Goal: Check status: Check status

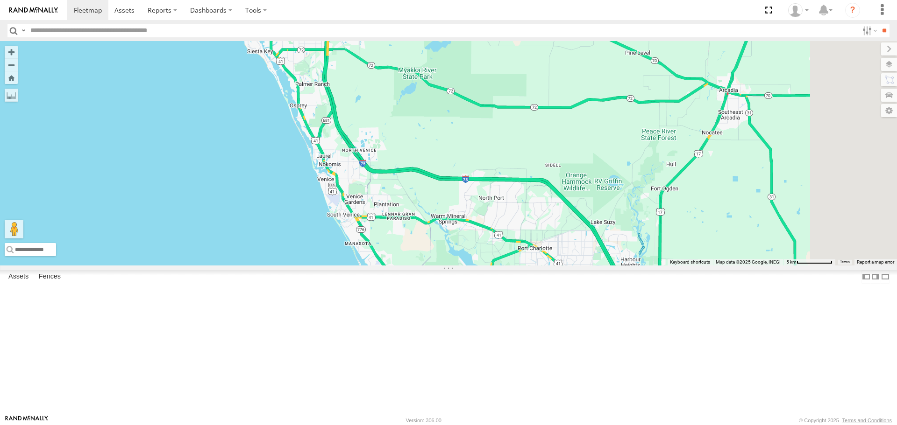
drag, startPoint x: 636, startPoint y: 232, endPoint x: 526, endPoint y: 217, distance: 110.7
click at [527, 217] on div "[PERSON_NAME] 4" at bounding box center [448, 153] width 897 height 224
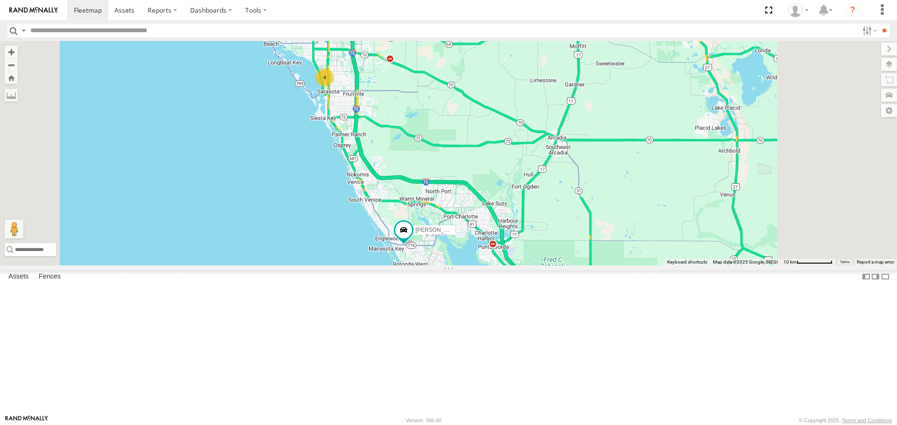
drag, startPoint x: 516, startPoint y: 244, endPoint x: 499, endPoint y: 283, distance: 42.4
click at [499, 265] on div "[PERSON_NAME] 4" at bounding box center [448, 153] width 897 height 224
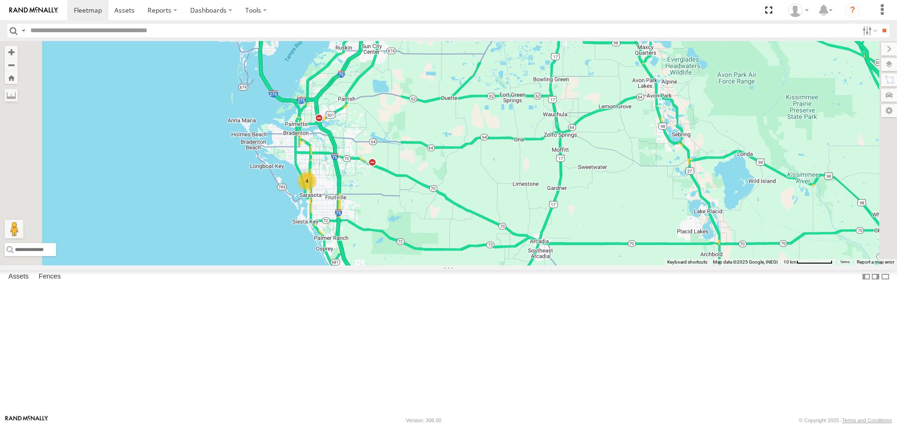
drag, startPoint x: 828, startPoint y: 399, endPoint x: 828, endPoint y: 447, distance: 48.6
click at [828, 425] on html at bounding box center [448, 212] width 897 height 425
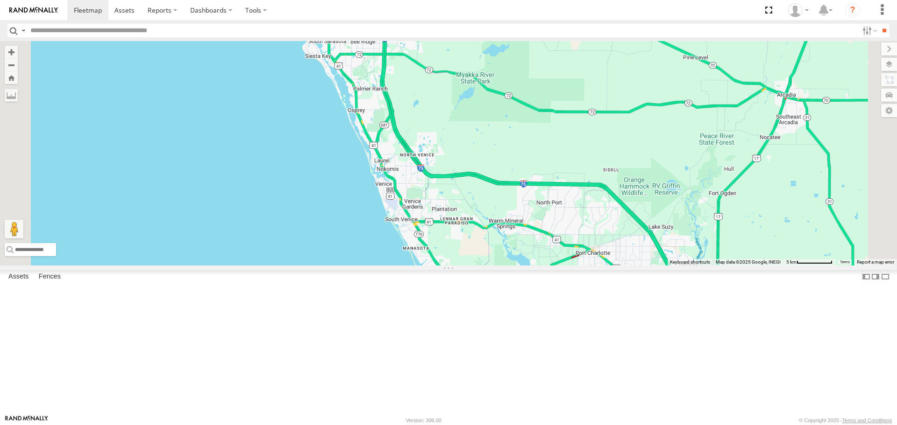
drag, startPoint x: 575, startPoint y: 262, endPoint x: 527, endPoint y: 247, distance: 50.4
click at [527, 247] on div "[PERSON_NAME] 4" at bounding box center [448, 153] width 897 height 224
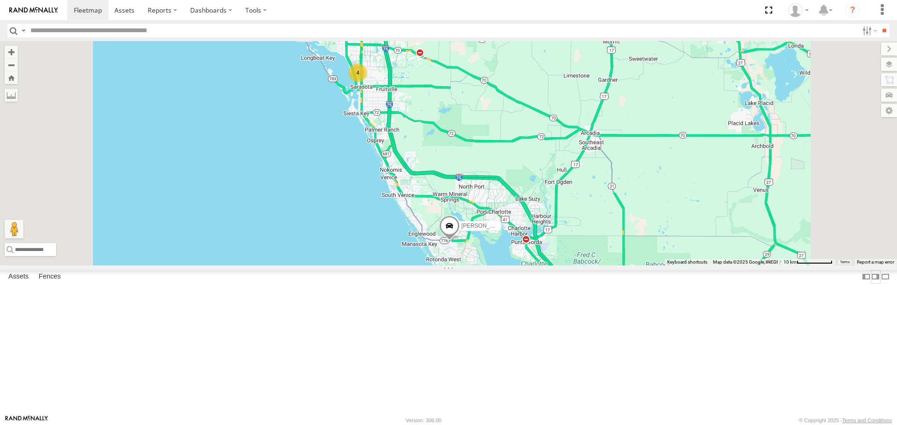
click at [870, 284] on label at bounding box center [874, 277] width 9 height 14
click at [866, 284] on label at bounding box center [865, 277] width 9 height 14
click at [367, 82] on div "4" at bounding box center [357, 73] width 19 height 19
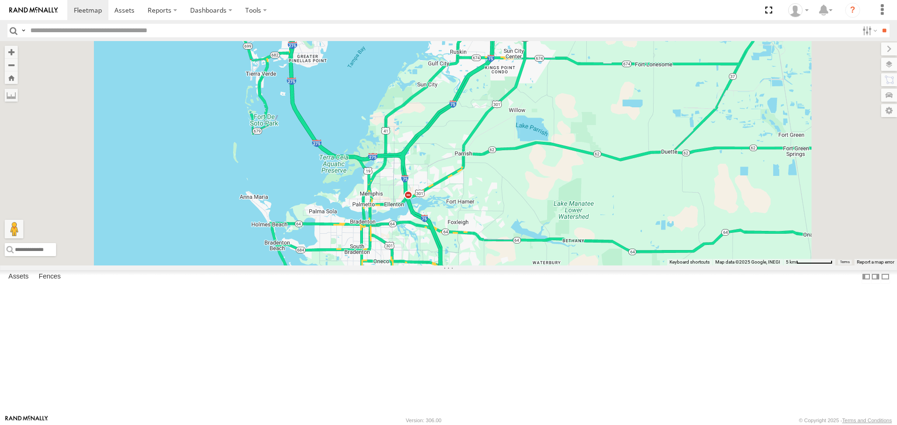
drag, startPoint x: 425, startPoint y: 181, endPoint x: 424, endPoint y: 318, distance: 136.4
click at [424, 265] on div "[PERSON_NAME] 4" at bounding box center [448, 153] width 897 height 224
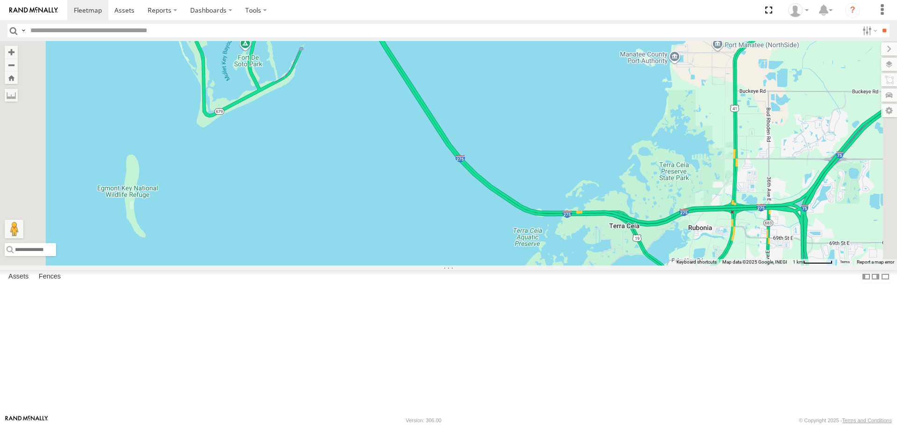
click at [363, 124] on div "[PERSON_NAME]" at bounding box center [448, 153] width 897 height 224
click at [363, 121] on div "[PERSON_NAME]" at bounding box center [448, 153] width 897 height 224
click at [298, 101] on div "[PERSON_NAME]" at bounding box center [448, 153] width 897 height 224
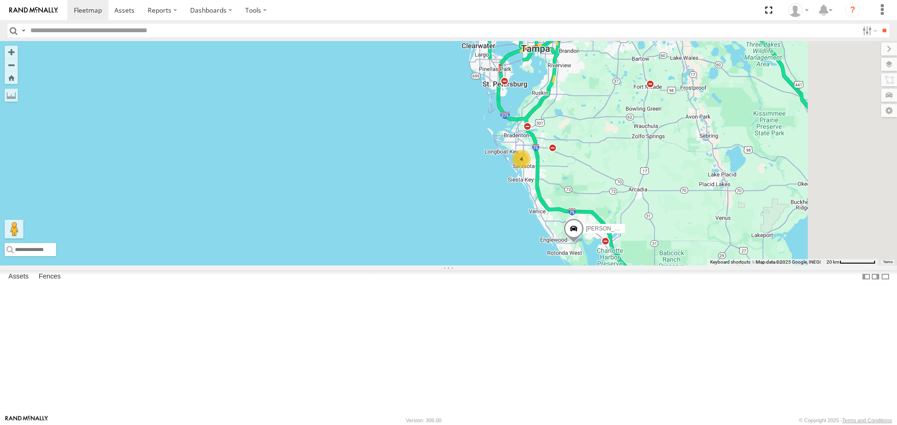
drag, startPoint x: 701, startPoint y: 228, endPoint x: 603, endPoint y: 134, distance: 136.1
click at [614, 148] on div "[PERSON_NAME] 4" at bounding box center [448, 153] width 897 height 224
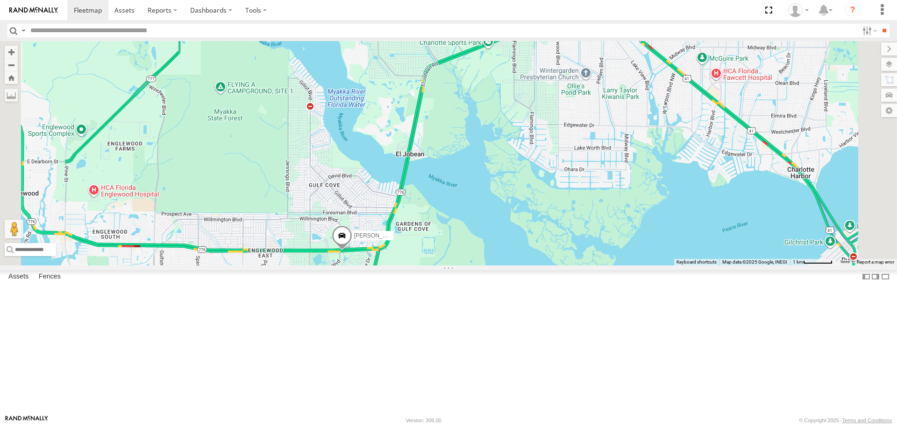
drag, startPoint x: 648, startPoint y: 226, endPoint x: 617, endPoint y: 277, distance: 59.4
click at [617, 265] on div "[PERSON_NAME]" at bounding box center [448, 153] width 897 height 224
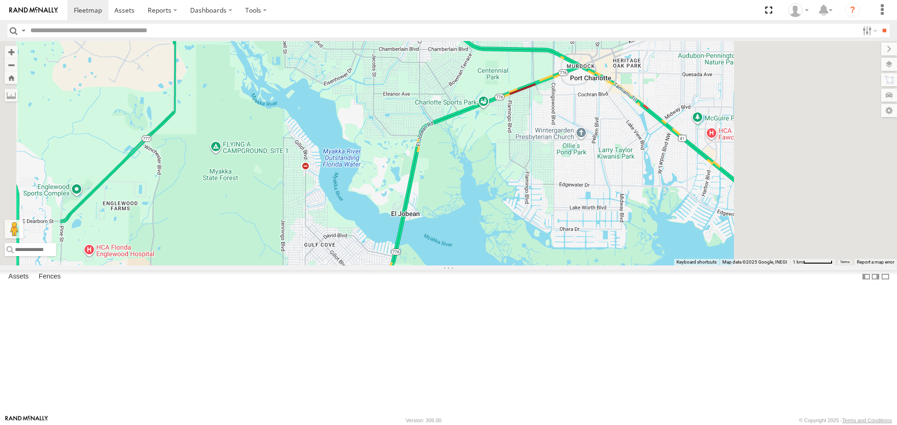
drag, startPoint x: 625, startPoint y: 262, endPoint x: 525, endPoint y: 339, distance: 126.8
click at [525, 265] on div "[PERSON_NAME]" at bounding box center [448, 153] width 897 height 224
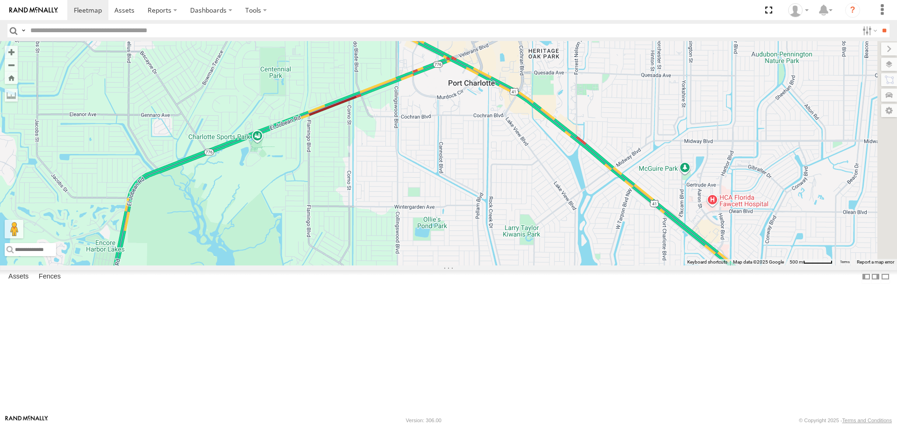
drag, startPoint x: 665, startPoint y: 200, endPoint x: 503, endPoint y: 215, distance: 162.8
click at [503, 216] on div "[PERSON_NAME]" at bounding box center [448, 153] width 897 height 224
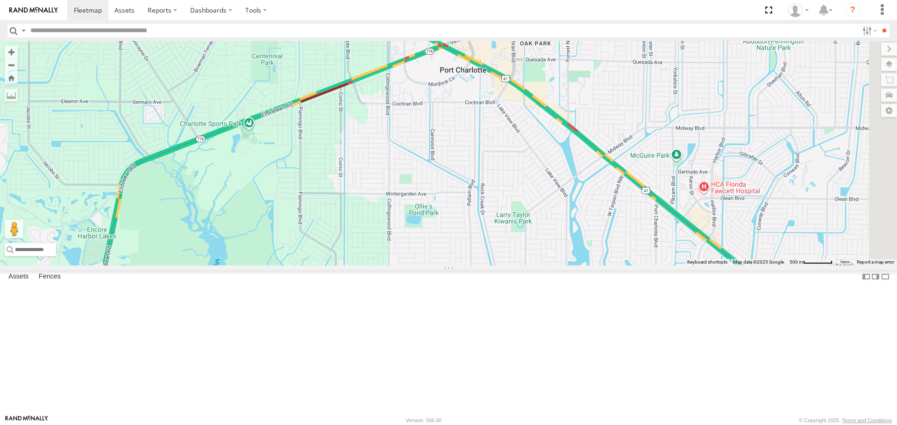
drag, startPoint x: 536, startPoint y: 197, endPoint x: 451, endPoint y: 300, distance: 133.0
click at [451, 265] on div "[PERSON_NAME]" at bounding box center [448, 153] width 897 height 224
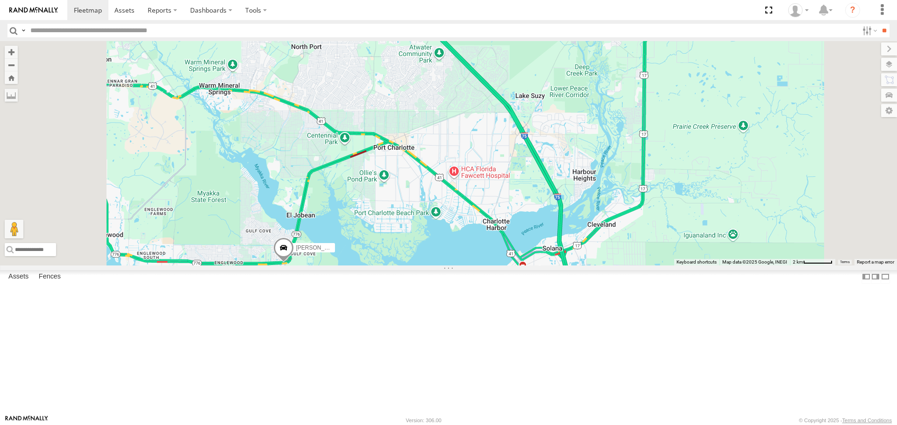
click at [294, 263] on span at bounding box center [283, 250] width 21 height 25
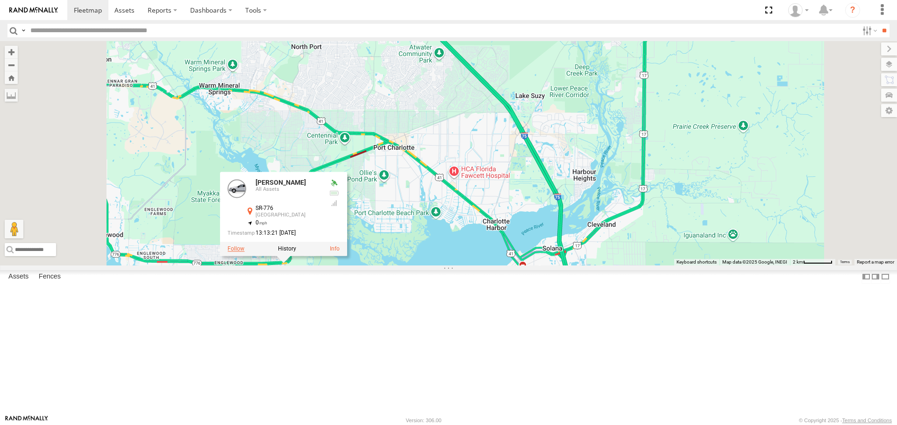
click at [244, 253] on label at bounding box center [235, 249] width 17 height 7
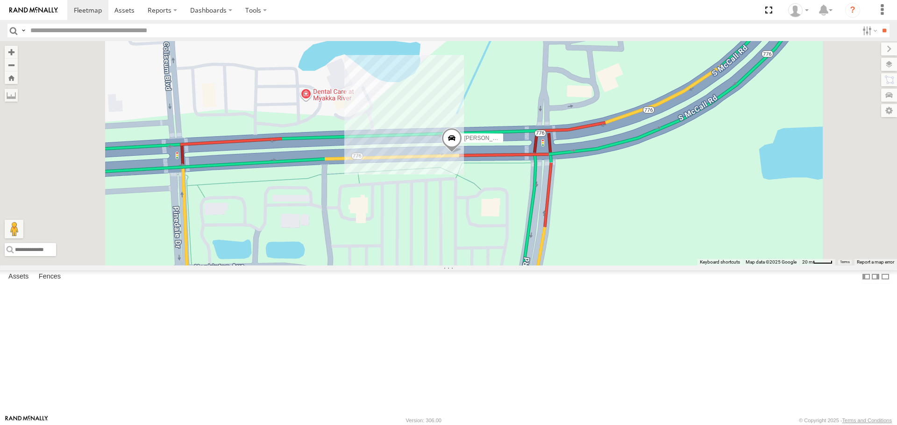
click at [462, 153] on span at bounding box center [451, 140] width 21 height 25
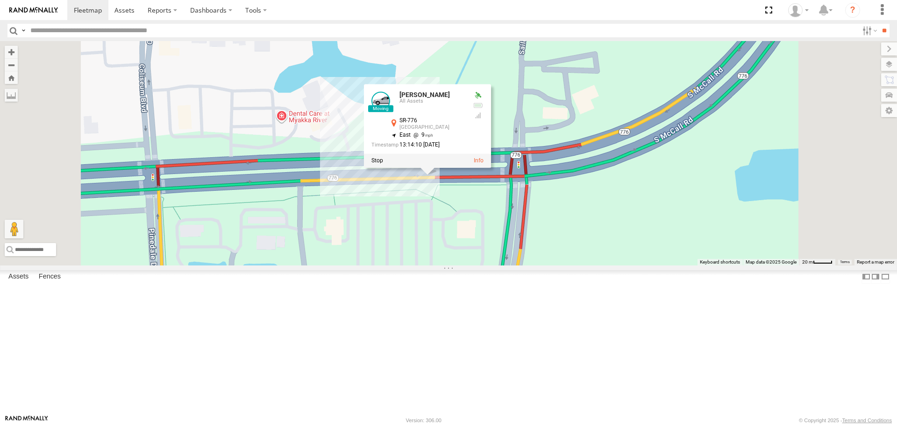
drag, startPoint x: 656, startPoint y: 255, endPoint x: 601, endPoint y: 300, distance: 71.7
click at [601, 265] on div "[PERSON_NAME] [PERSON_NAME] All Assets SR-776 [GEOGRAPHIC_DATA] 26.93331 , -82.…" at bounding box center [448, 153] width 897 height 224
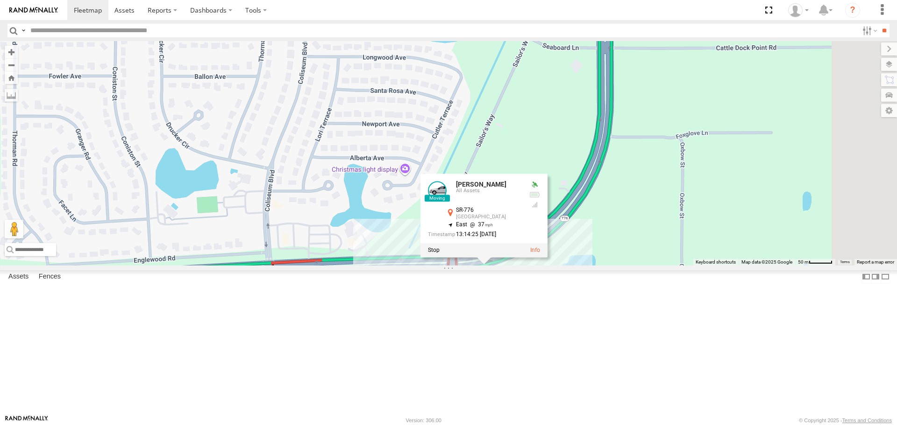
drag, startPoint x: 729, startPoint y: 252, endPoint x: 686, endPoint y: 295, distance: 60.4
click at [688, 265] on div "[PERSON_NAME] [PERSON_NAME] All Assets SR-776 [GEOGRAPHIC_DATA] 26.93338 , -82.…" at bounding box center [448, 153] width 897 height 224
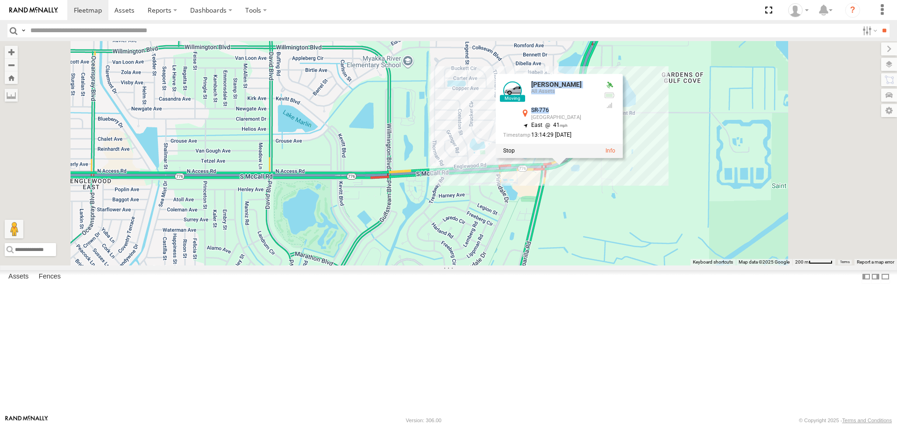
drag, startPoint x: 712, startPoint y: 186, endPoint x: 501, endPoint y: 182, distance: 211.1
click at [501, 182] on div "[PERSON_NAME] [PERSON_NAME] All Assets SR-776 [GEOGRAPHIC_DATA] 26.93357 , -82.…" at bounding box center [448, 153] width 897 height 224
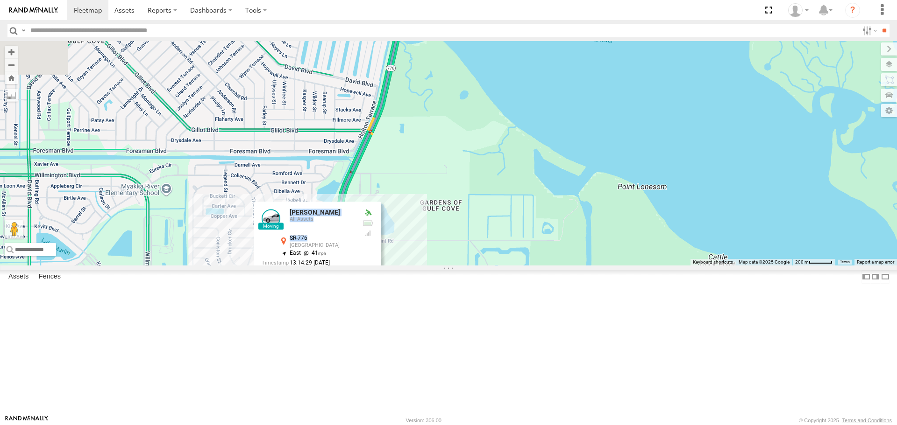
drag, startPoint x: 780, startPoint y: 134, endPoint x: 535, endPoint y: 263, distance: 277.2
click at [535, 263] on div "[PERSON_NAME] [PERSON_NAME] All Assets SR-776 [GEOGRAPHIC_DATA] 26.93357 , -82.…" at bounding box center [448, 153] width 897 height 224
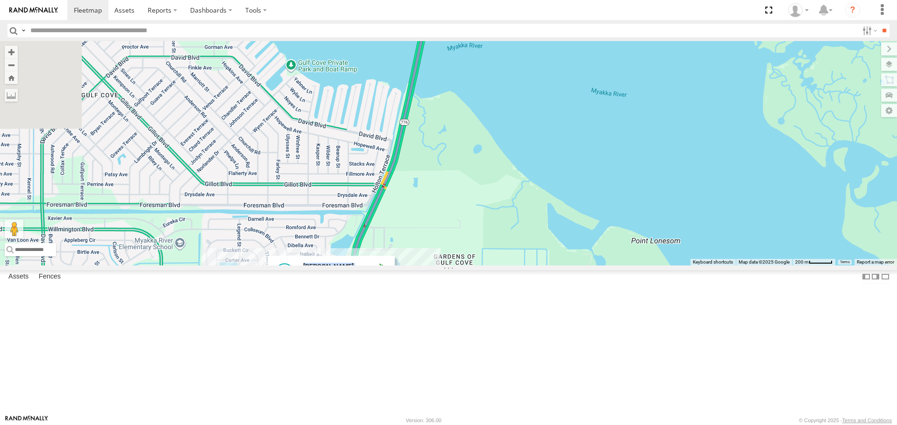
drag, startPoint x: 563, startPoint y: 200, endPoint x: 559, endPoint y: 304, distance: 103.7
click at [559, 265] on div "[PERSON_NAME] [PERSON_NAME] All Assets SR-776 [GEOGRAPHIC_DATA] 26.93357 , -82.…" at bounding box center [448, 153] width 897 height 224
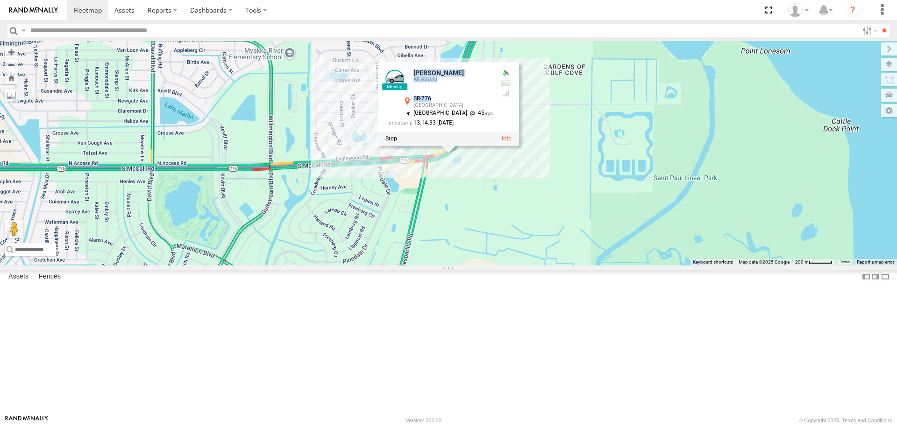
drag, startPoint x: 710, startPoint y: 222, endPoint x: 642, endPoint y: 361, distance: 154.1
click at [646, 265] on div "[PERSON_NAME] [PERSON_NAME] All Assets SR-776 [GEOGRAPHIC_DATA] 26.9339 , -82.2…" at bounding box center [448, 153] width 897 height 224
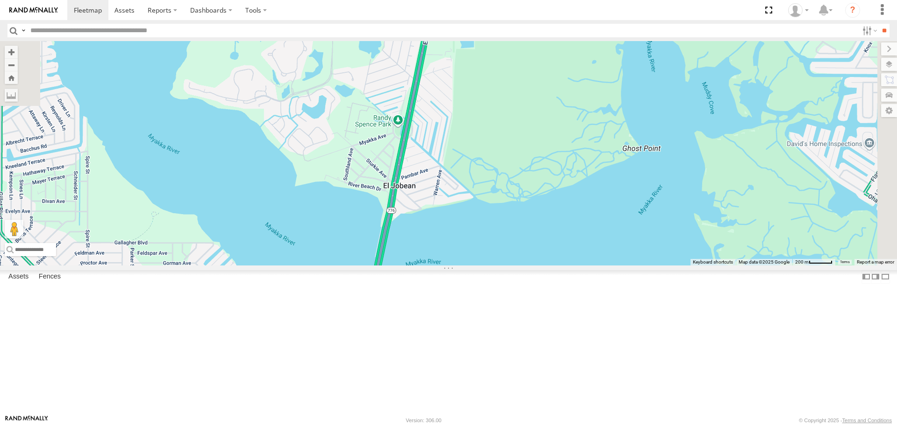
drag, startPoint x: 629, startPoint y: 337, endPoint x: 688, endPoint y: 179, distance: 169.1
click at [688, 179] on div "[PERSON_NAME] [PERSON_NAME] All Assets SR-776 [GEOGRAPHIC_DATA] 26.9339 , -82.2…" at bounding box center [448, 153] width 897 height 224
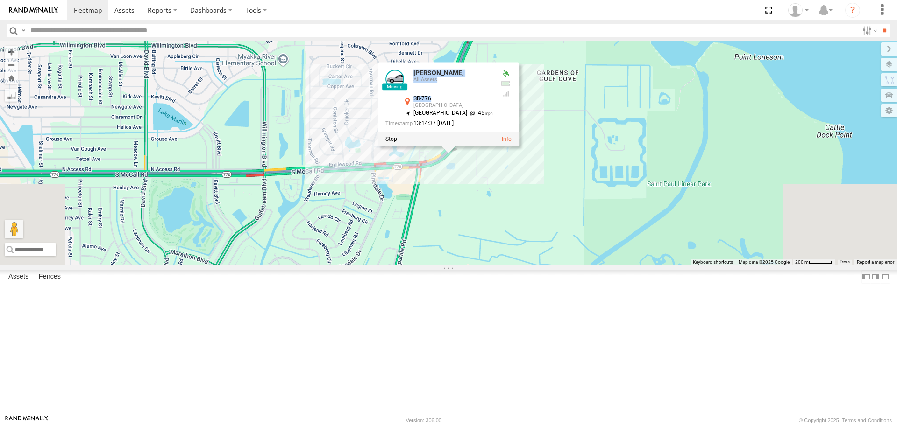
click at [597, 265] on div "[PERSON_NAME] [PERSON_NAME] All Assets SR-776 [GEOGRAPHIC_DATA] 26.93438 , -82.…" at bounding box center [448, 153] width 897 height 224
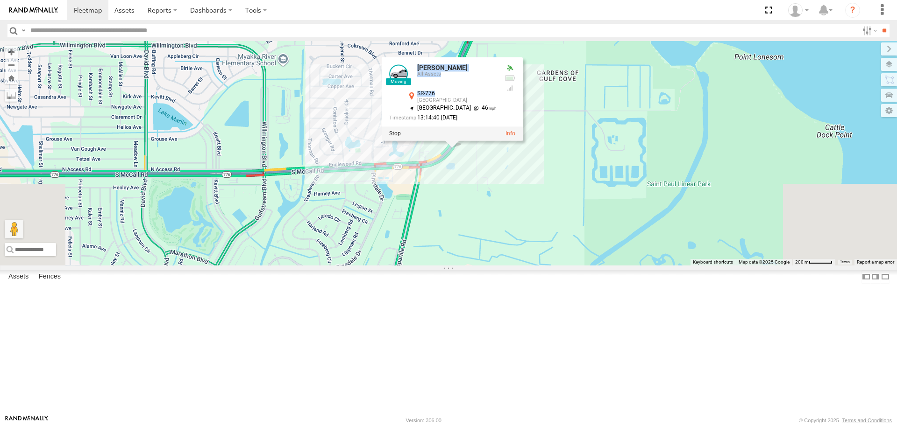
click at [496, 87] on div "[PERSON_NAME] All Assets" at bounding box center [456, 75] width 79 height 22
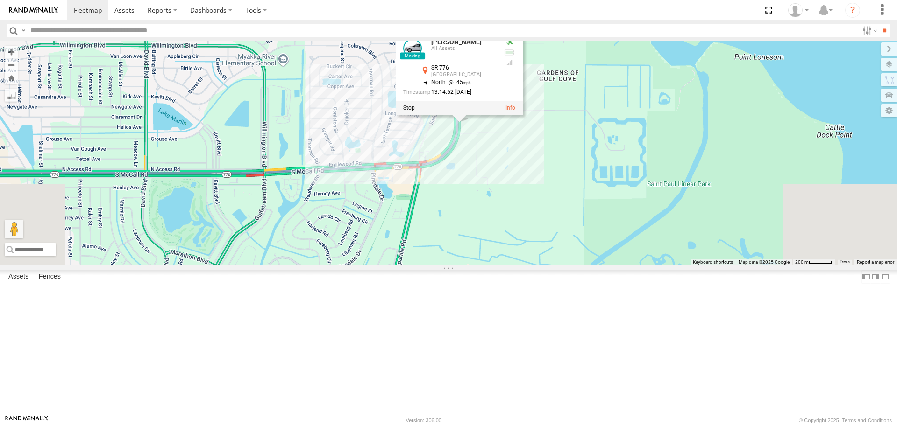
drag, startPoint x: 615, startPoint y: 284, endPoint x: 533, endPoint y: 353, distance: 107.0
click at [533, 265] on div "[PERSON_NAME] [PERSON_NAME] All Assets SR-776 [GEOGRAPHIC_DATA] 26.93693 , -82.…" at bounding box center [448, 153] width 897 height 224
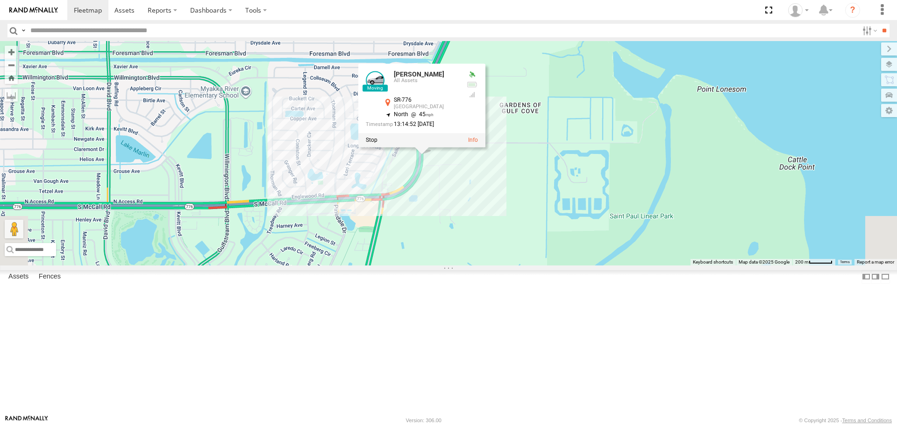
drag, startPoint x: 607, startPoint y: 286, endPoint x: 561, endPoint y: 327, distance: 61.5
click at [564, 265] on div "[PERSON_NAME] [PERSON_NAME] All Assets SR-776 [GEOGRAPHIC_DATA] 26.93693 , -82.…" at bounding box center [448, 153] width 897 height 224
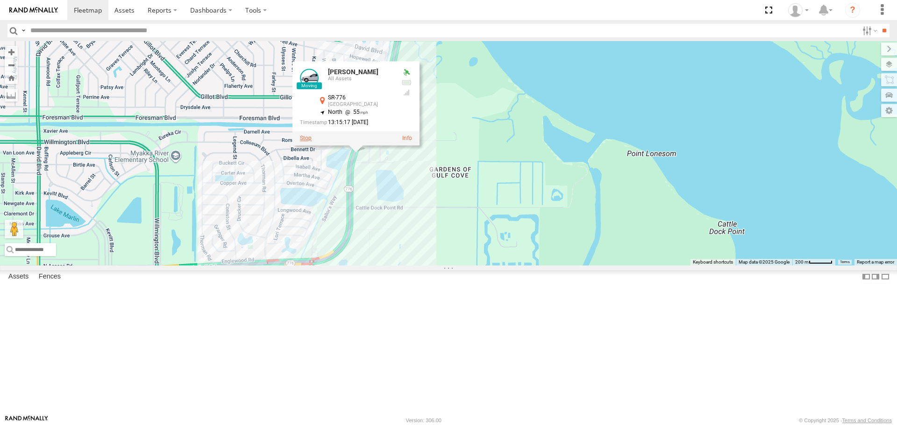
click at [311, 142] on label at bounding box center [306, 138] width 12 height 7
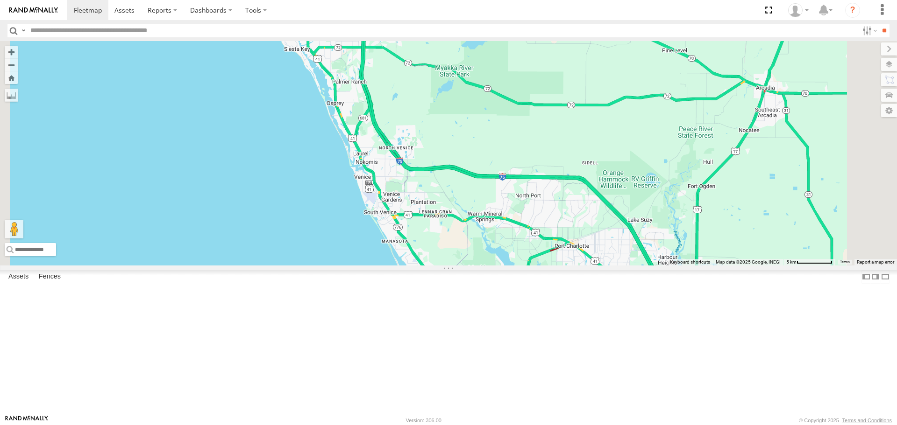
drag, startPoint x: 677, startPoint y: 336, endPoint x: 608, endPoint y: 301, distance: 77.1
click at [609, 265] on div "[PERSON_NAME] 4" at bounding box center [448, 153] width 897 height 224
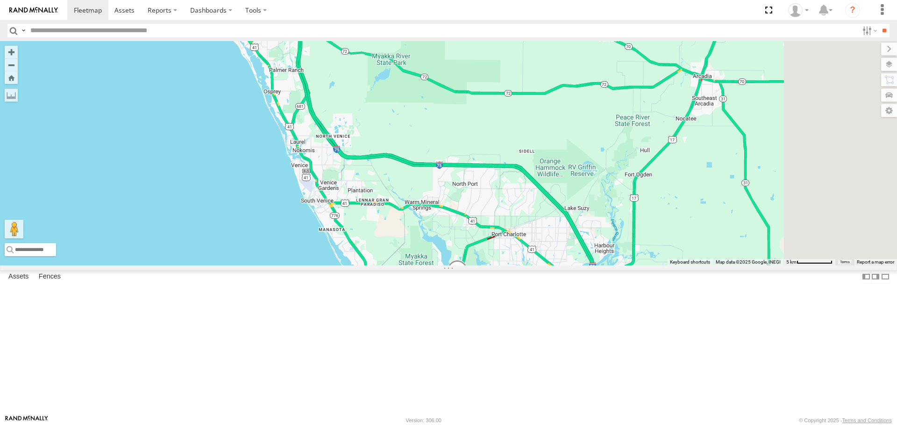
drag, startPoint x: 445, startPoint y: 230, endPoint x: 445, endPoint y: 174, distance: 56.5
click at [445, 174] on div "[PERSON_NAME] 4" at bounding box center [448, 153] width 897 height 224
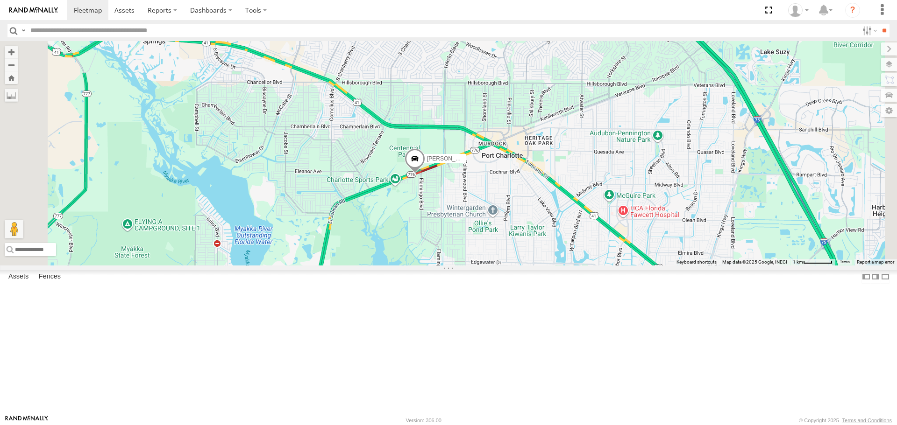
drag, startPoint x: 595, startPoint y: 264, endPoint x: 566, endPoint y: 282, distance: 33.6
click at [566, 265] on div "[PERSON_NAME]" at bounding box center [448, 153] width 897 height 224
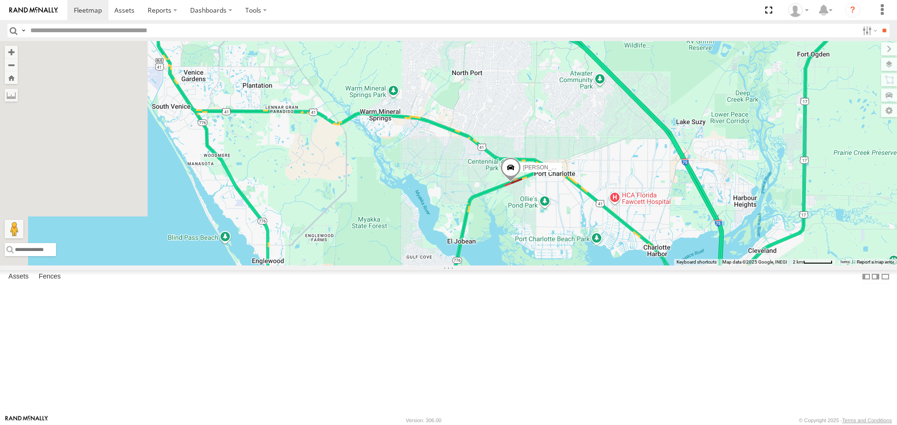
drag, startPoint x: 467, startPoint y: 281, endPoint x: 574, endPoint y: 269, distance: 107.1
click at [574, 265] on div "[PERSON_NAME]" at bounding box center [448, 153] width 897 height 224
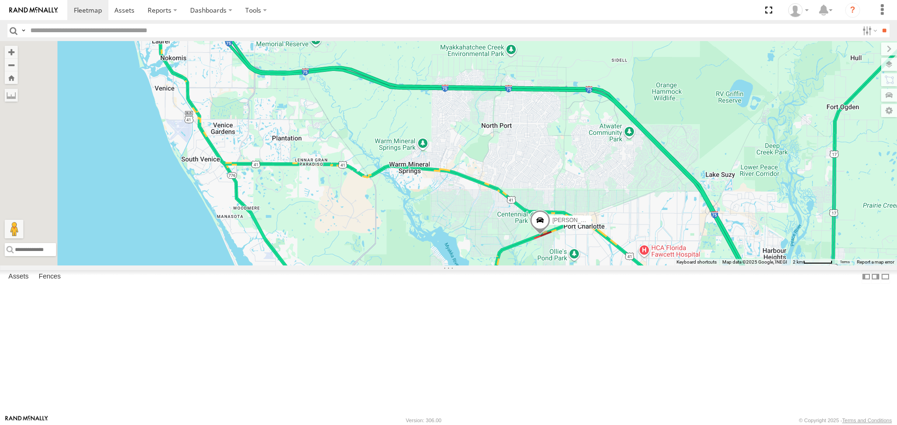
drag, startPoint x: 498, startPoint y: 232, endPoint x: 501, endPoint y: 242, distance: 10.3
click at [501, 242] on div "[PERSON_NAME]" at bounding box center [448, 153] width 897 height 224
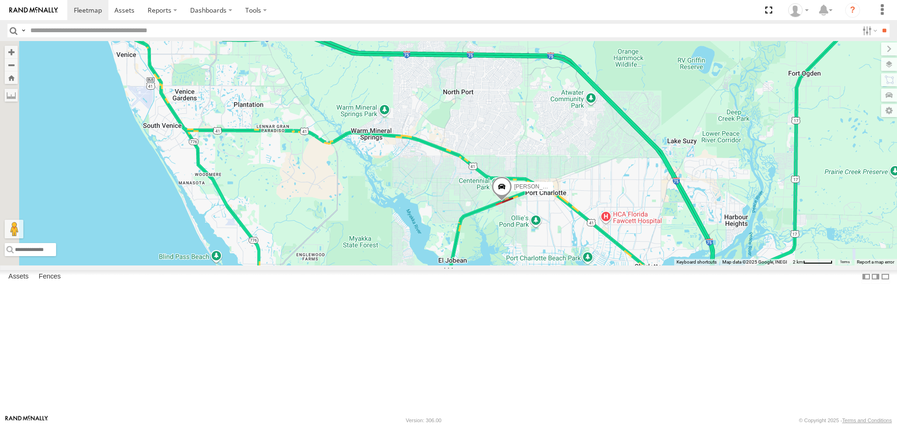
drag, startPoint x: 511, startPoint y: 271, endPoint x: 478, endPoint y: 243, distance: 43.8
click at [478, 243] on div "[PERSON_NAME]" at bounding box center [448, 153] width 897 height 224
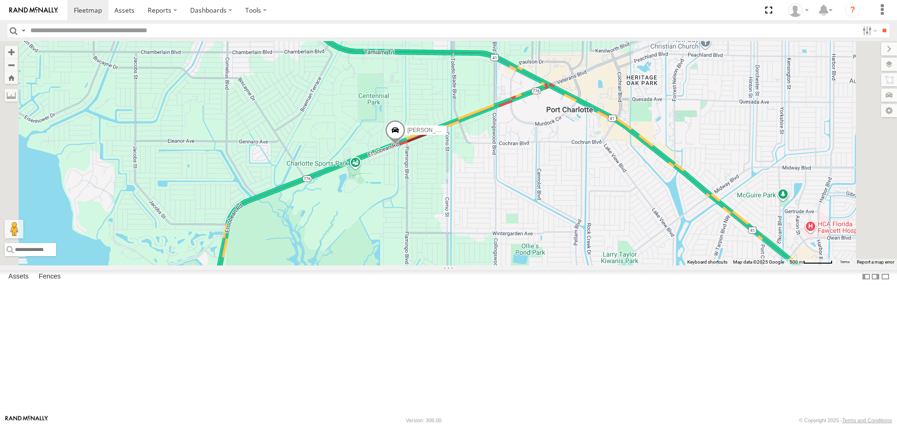
click at [405, 145] on span at bounding box center [395, 132] width 21 height 25
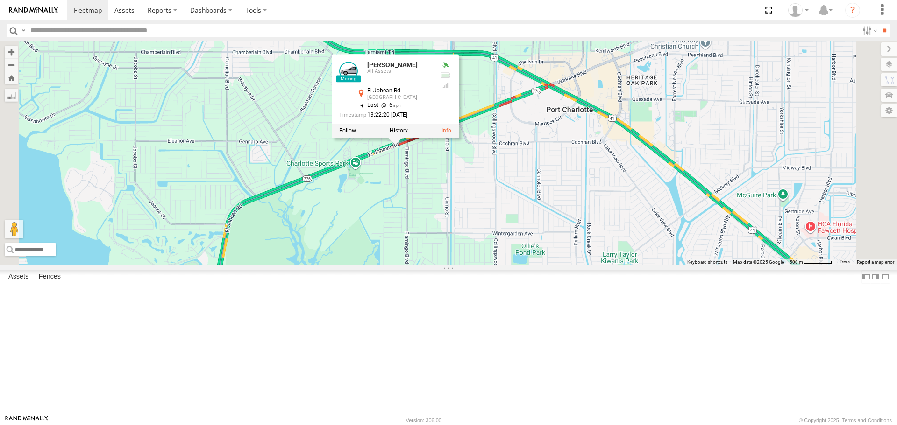
click at [496, 262] on div "[PERSON_NAME] [PERSON_NAME] All Assets El Jobean Rd [GEOGRAPHIC_DATA] 27.00312 …" at bounding box center [448, 153] width 897 height 224
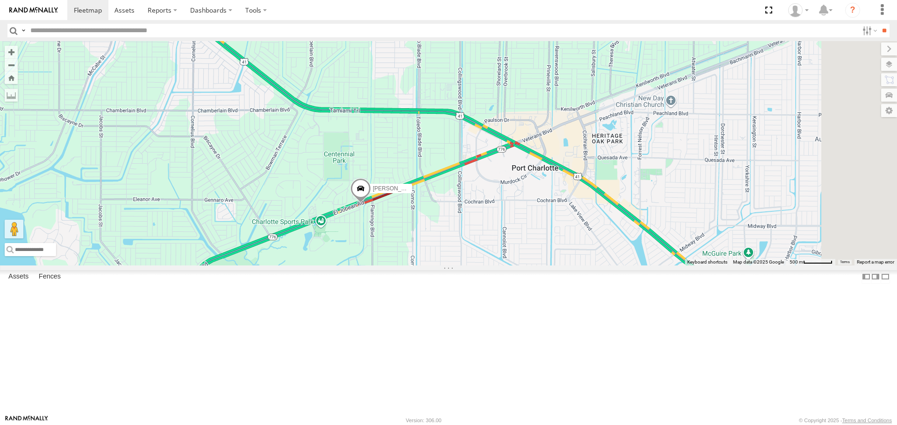
drag, startPoint x: 685, startPoint y: 233, endPoint x: 642, endPoint y: 272, distance: 57.6
click at [642, 265] on div "[PERSON_NAME]" at bounding box center [448, 153] width 897 height 224
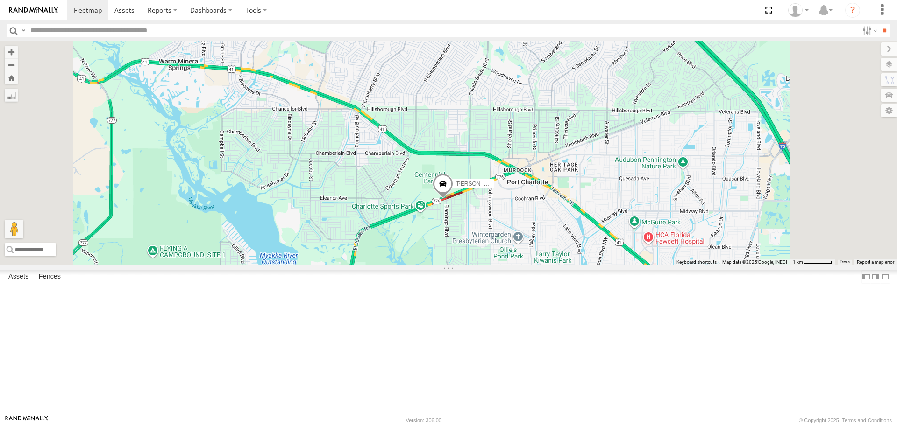
click at [453, 199] on span at bounding box center [442, 186] width 21 height 25
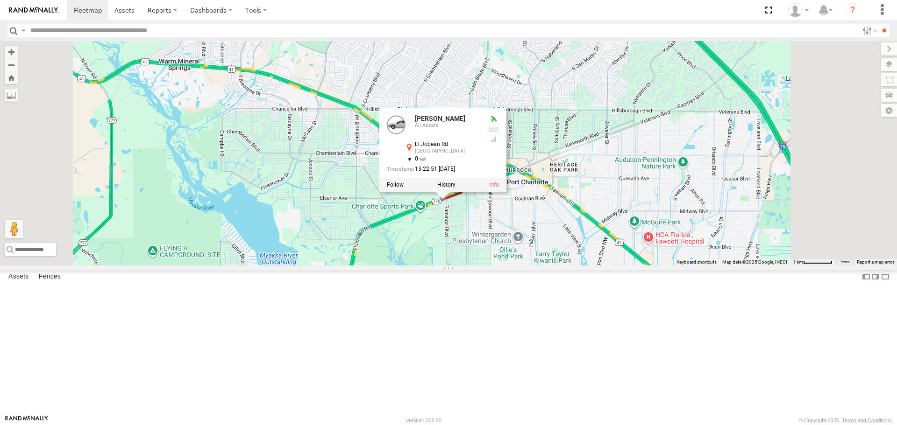
click at [344, 241] on div "[PERSON_NAME] [PERSON_NAME] All Assets El Jobean Rd [GEOGRAPHIC_DATA] 27.00343 …" at bounding box center [448, 153] width 897 height 224
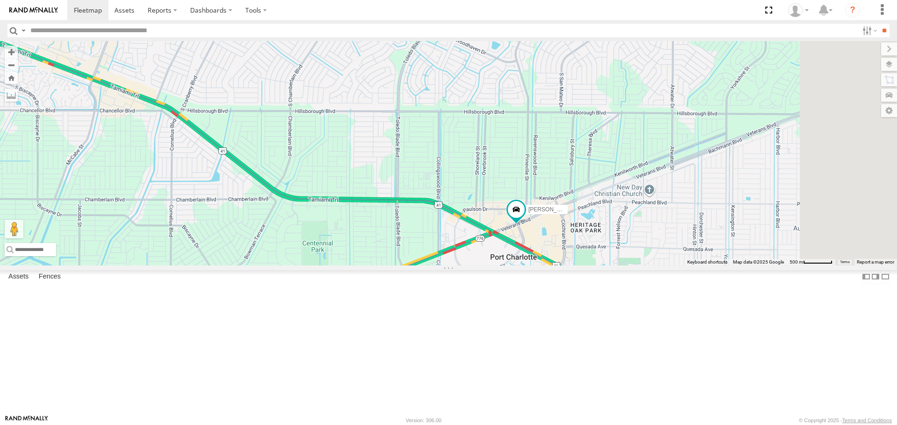
drag, startPoint x: 680, startPoint y: 272, endPoint x: 585, endPoint y: 233, distance: 102.7
click at [584, 233] on div "[PERSON_NAME]" at bounding box center [448, 153] width 897 height 224
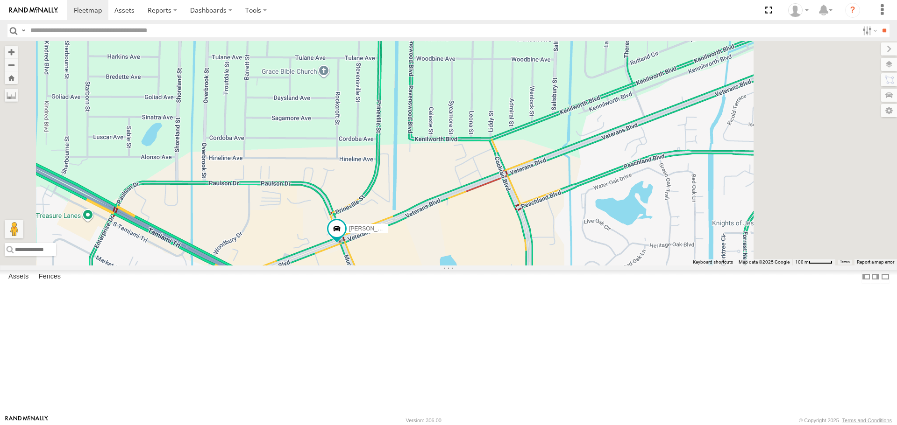
drag, startPoint x: 542, startPoint y: 276, endPoint x: 459, endPoint y: 286, distance: 83.8
click at [459, 265] on div "[PERSON_NAME]" at bounding box center [448, 153] width 897 height 224
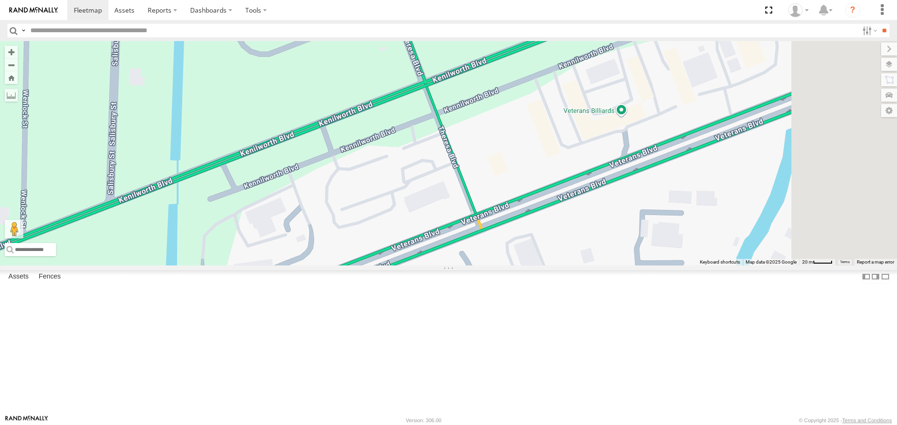
drag, startPoint x: 716, startPoint y: 202, endPoint x: 467, endPoint y: 341, distance: 284.5
click at [468, 265] on div "[PERSON_NAME]" at bounding box center [448, 153] width 897 height 224
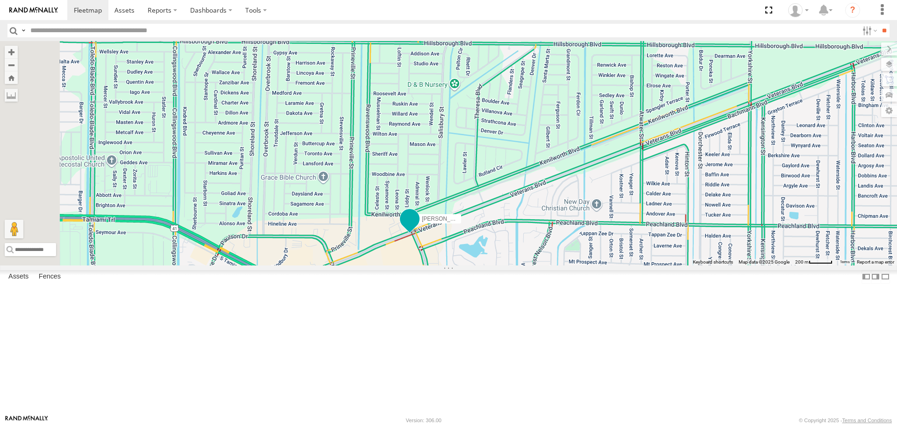
click at [418, 228] on span at bounding box center [409, 219] width 17 height 17
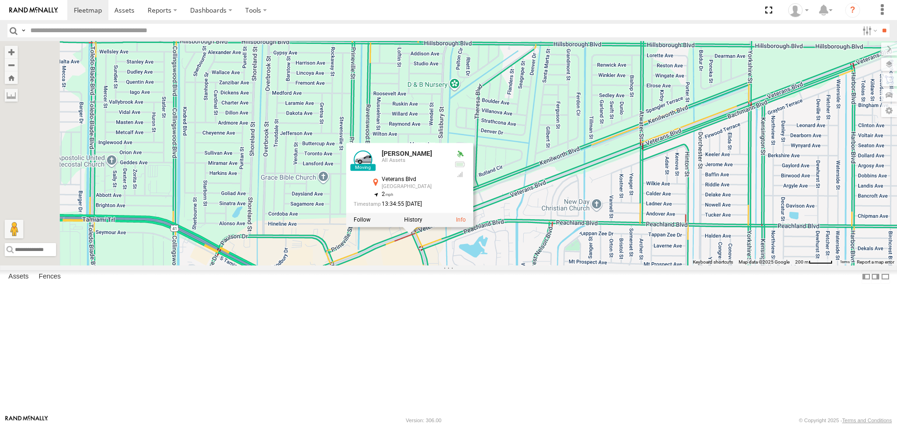
click at [0, 0] on div "[PERSON_NAME] All Assets [GEOGRAPHIC_DATA] 27.01226 -82.14785 Video soul All As…" at bounding box center [0, 0] width 0 height 0
click at [253, 253] on div "[PERSON_NAME] [PERSON_NAME] All Assets Veterans Blvd [GEOGRAPHIC_DATA] 27.01695…" at bounding box center [448, 153] width 897 height 224
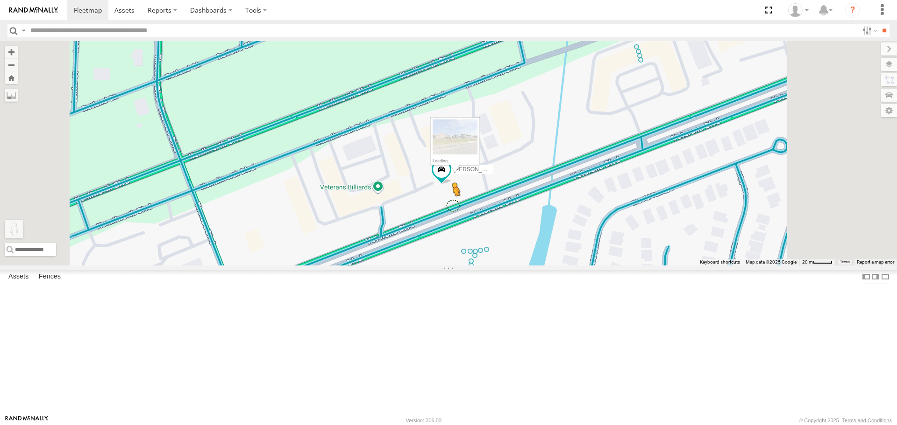
drag, startPoint x: 294, startPoint y: 368, endPoint x: 573, endPoint y: 281, distance: 292.9
click at [573, 265] on div "[PERSON_NAME] To activate drag with keyboard, press Alt + Enter. Once in keyboa…" at bounding box center [448, 153] width 897 height 224
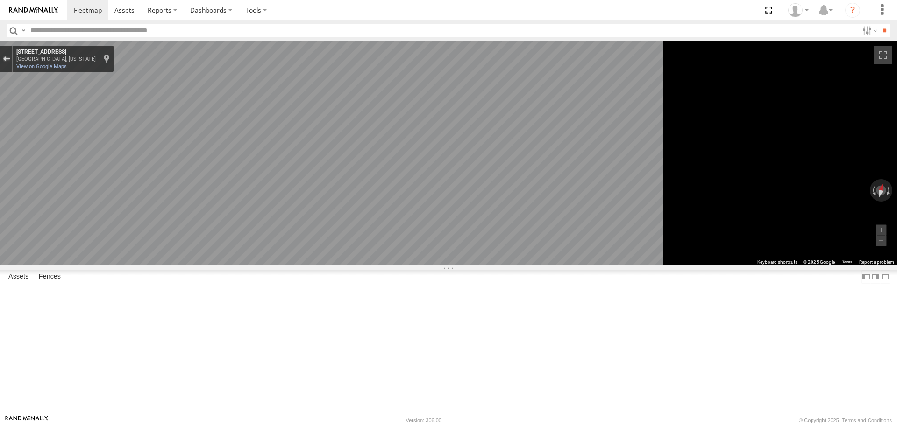
click at [12, 62] on button "Exit the Street View" at bounding box center [6, 59] width 12 height 13
